Goal: Information Seeking & Learning: Learn about a topic

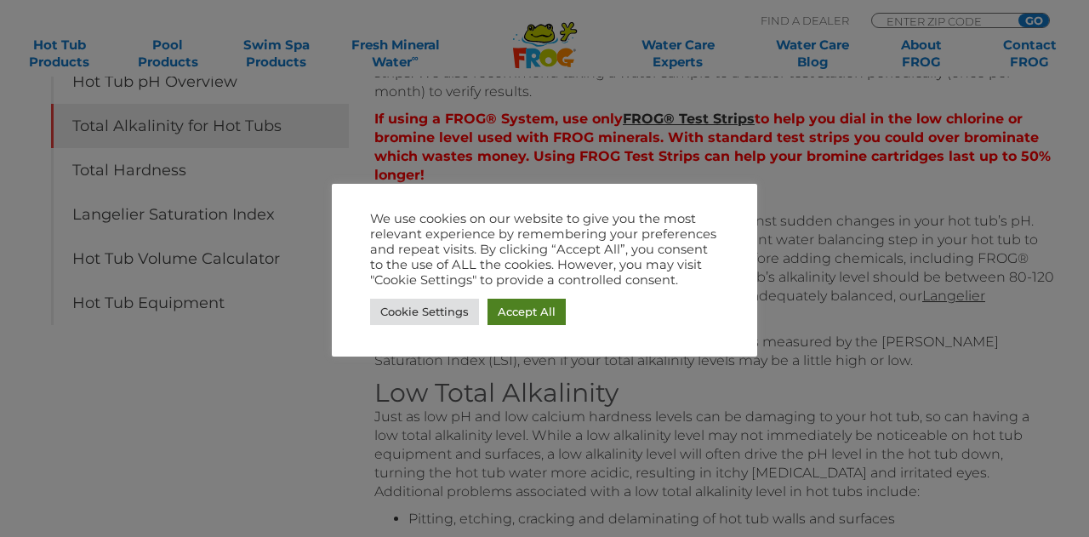
click at [506, 309] on link "Accept All" at bounding box center [527, 312] width 78 height 26
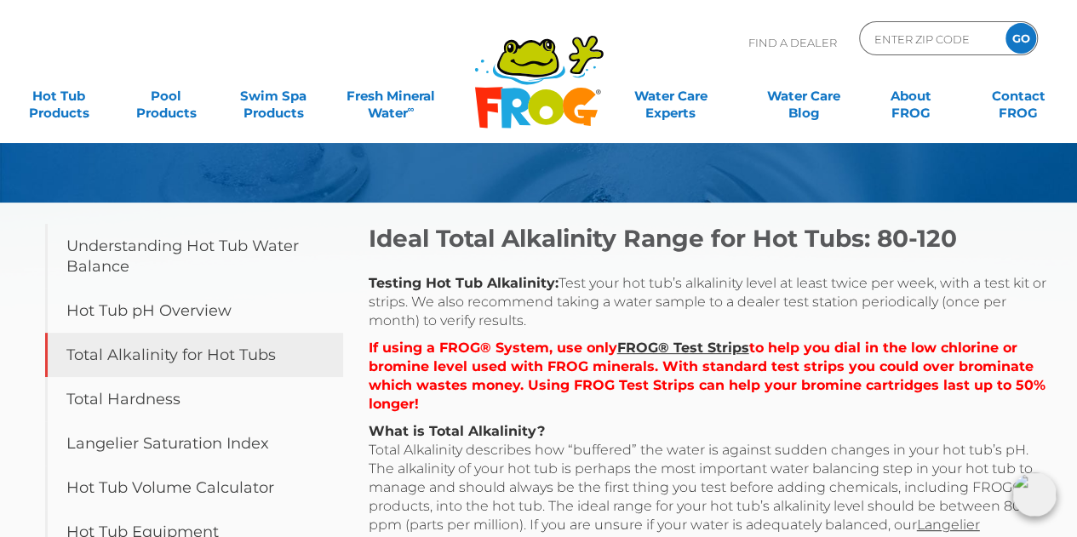
scroll to position [94, 0]
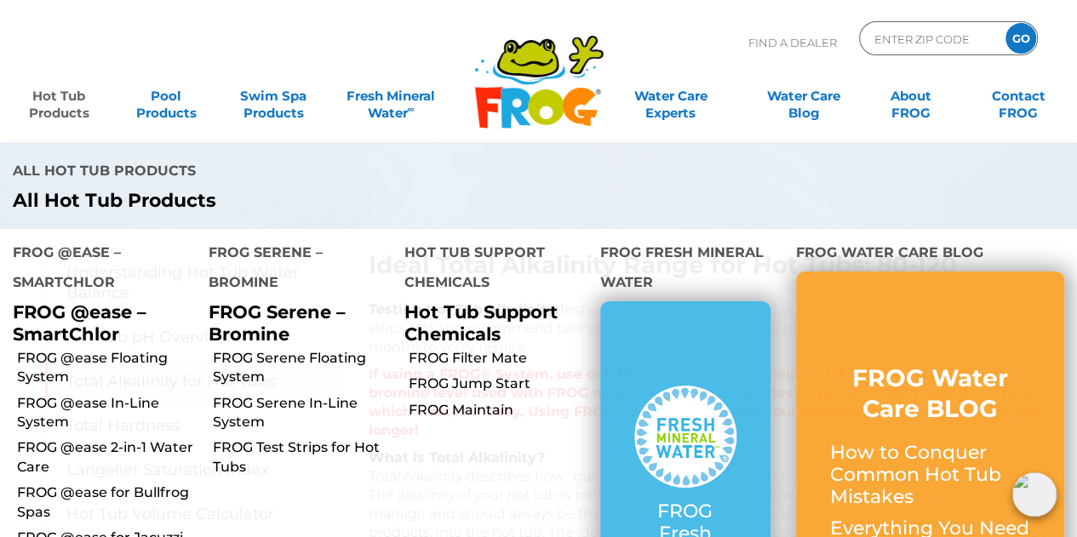
click at [66, 96] on link "Hot Tub Products" at bounding box center [58, 96] width 83 height 34
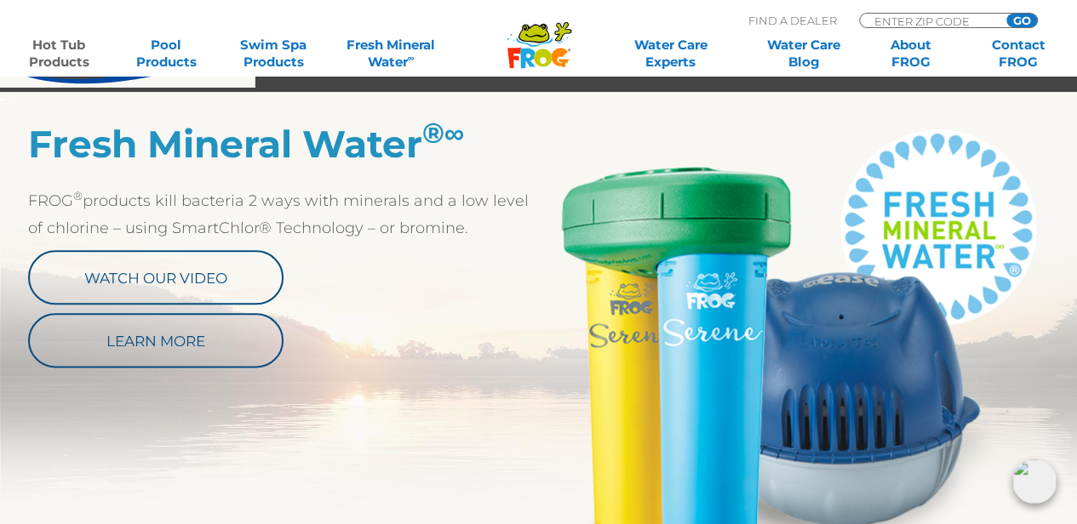
scroll to position [851, 0]
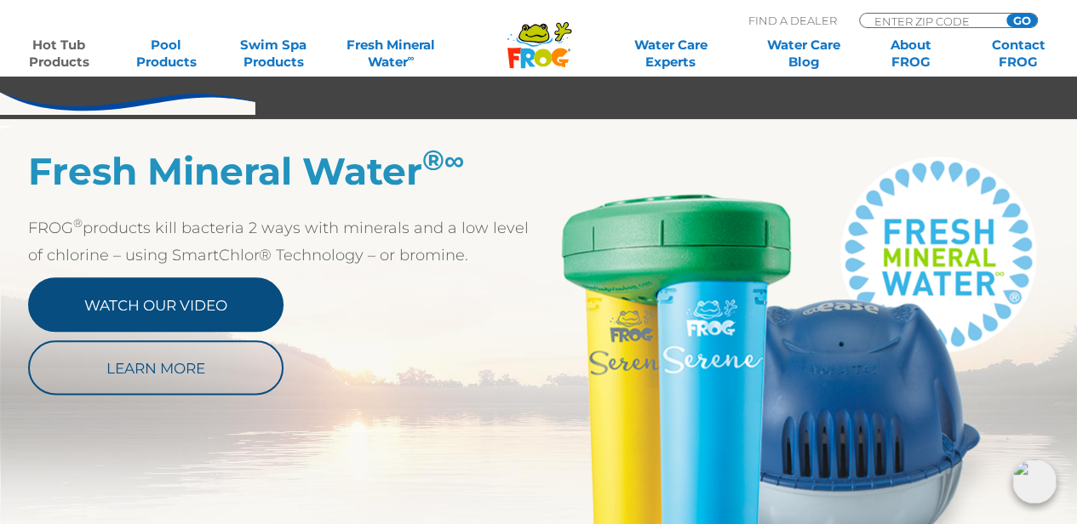
click at [182, 297] on link "Watch Our Video" at bounding box center [155, 304] width 255 height 54
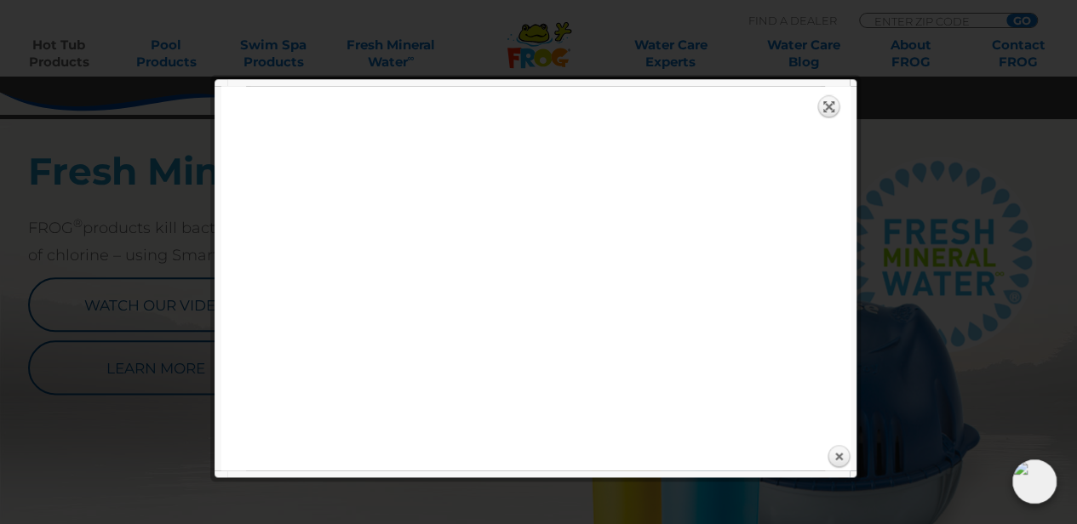
click at [837, 103] on link "Expand" at bounding box center [829, 106] width 24 height 24
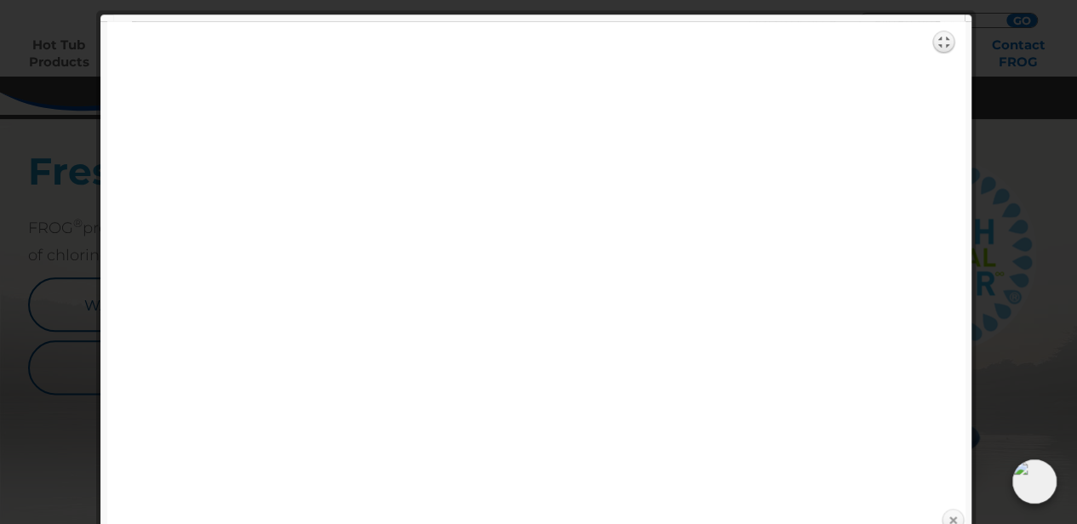
click at [957, 513] on link "Close" at bounding box center [953, 521] width 26 height 26
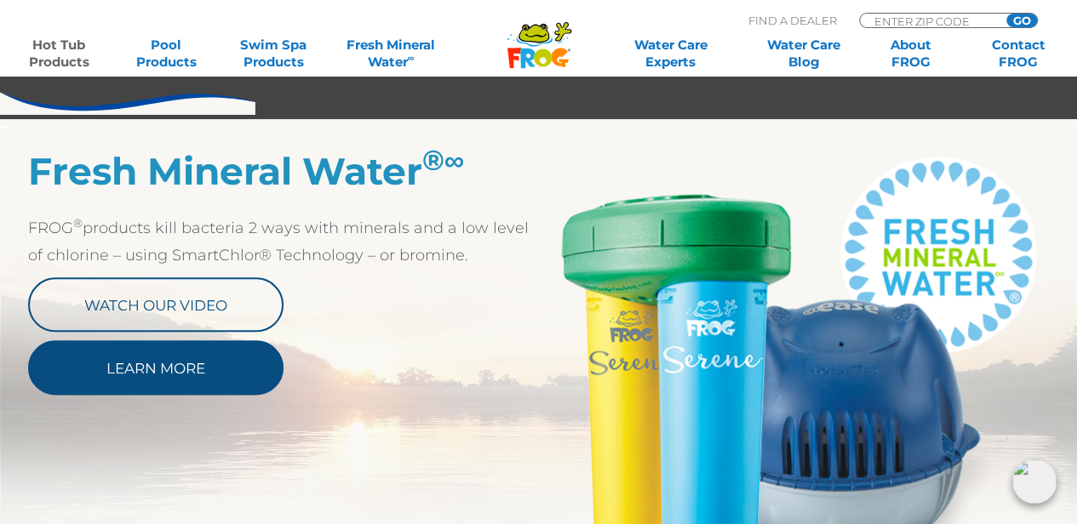
click at [203, 370] on link "Learn More" at bounding box center [155, 367] width 255 height 54
